Goal: Navigation & Orientation: Find specific page/section

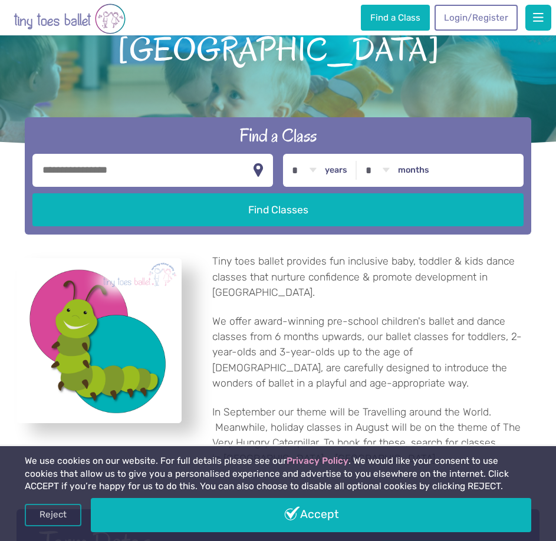
scroll to position [118, 0]
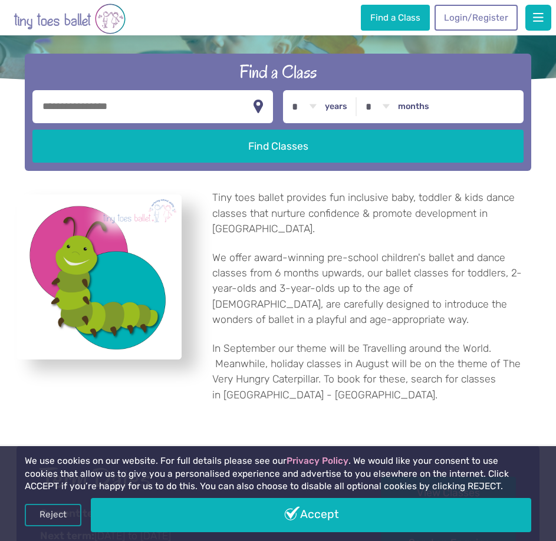
scroll to position [177, 0]
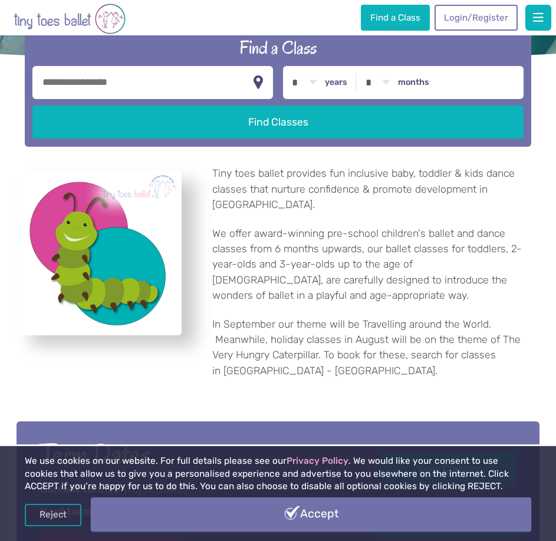
click at [320, 512] on link "Accept" at bounding box center [311, 515] width 440 height 34
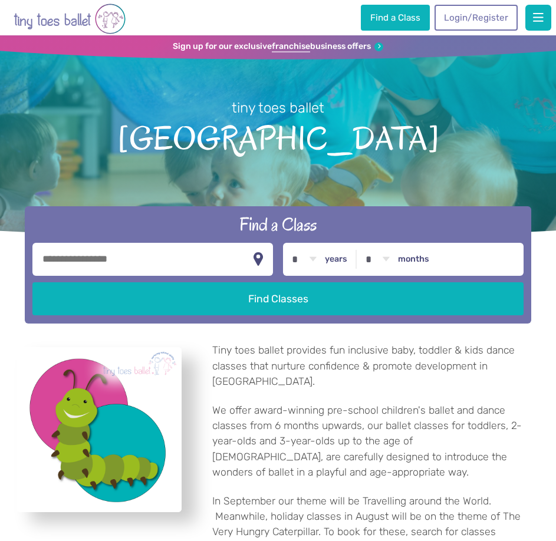
scroll to position [177, 0]
